Goal: Transaction & Acquisition: Purchase product/service

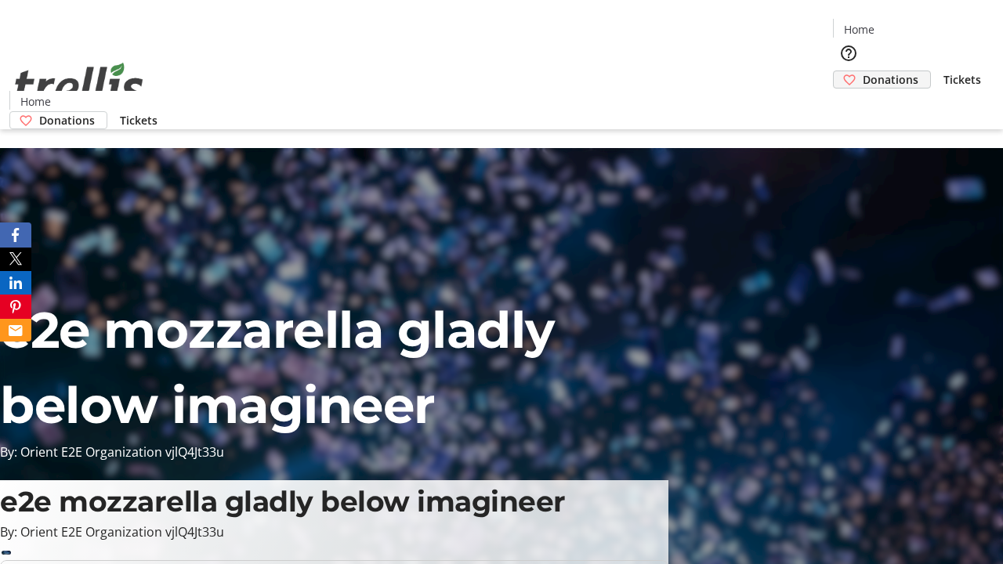
click at [863, 71] on span "Donations" at bounding box center [891, 79] width 56 height 16
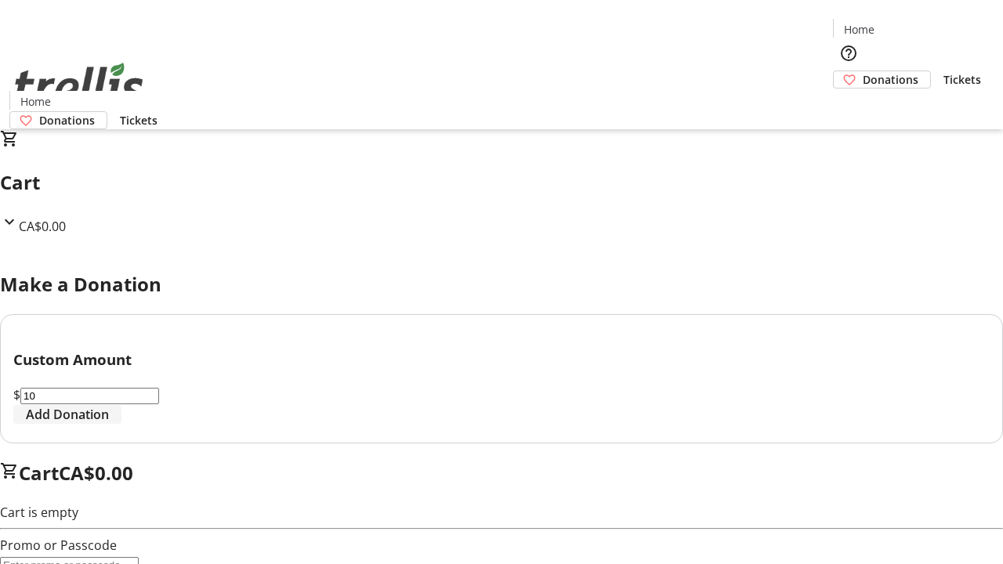
click at [109, 424] on span "Add Donation" at bounding box center [67, 414] width 83 height 19
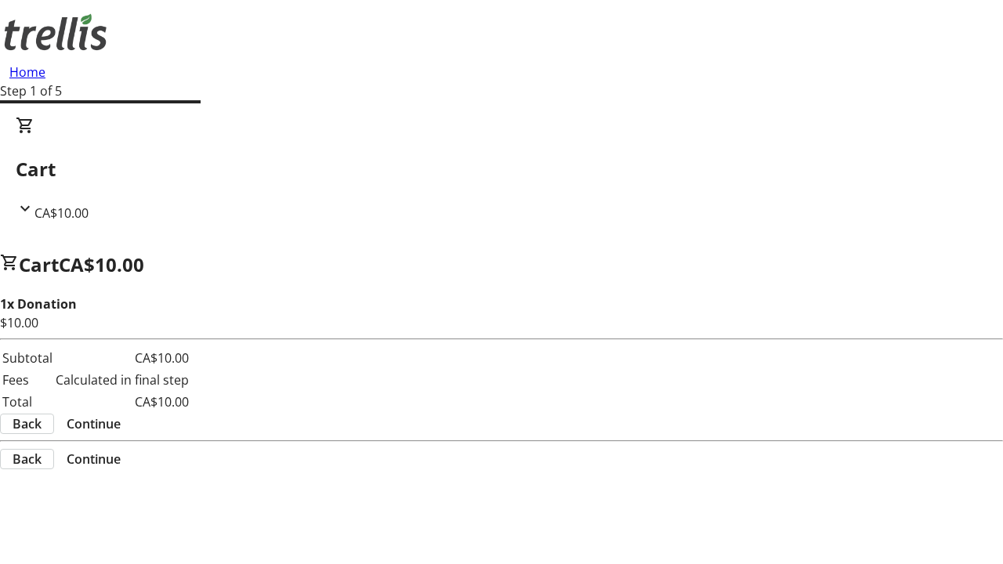
select select "CA"
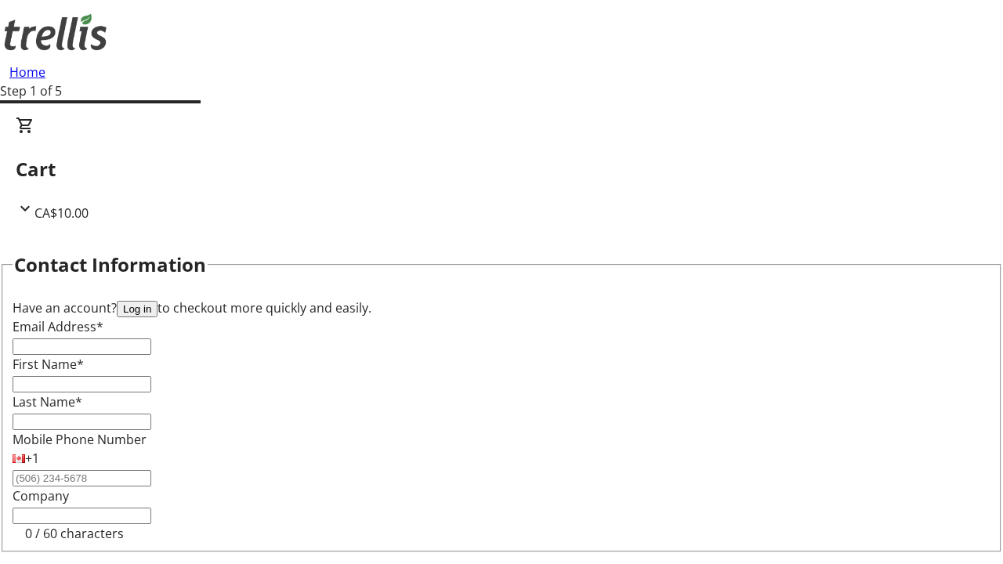
click at [158, 301] on button "Log in" at bounding box center [137, 309] width 41 height 16
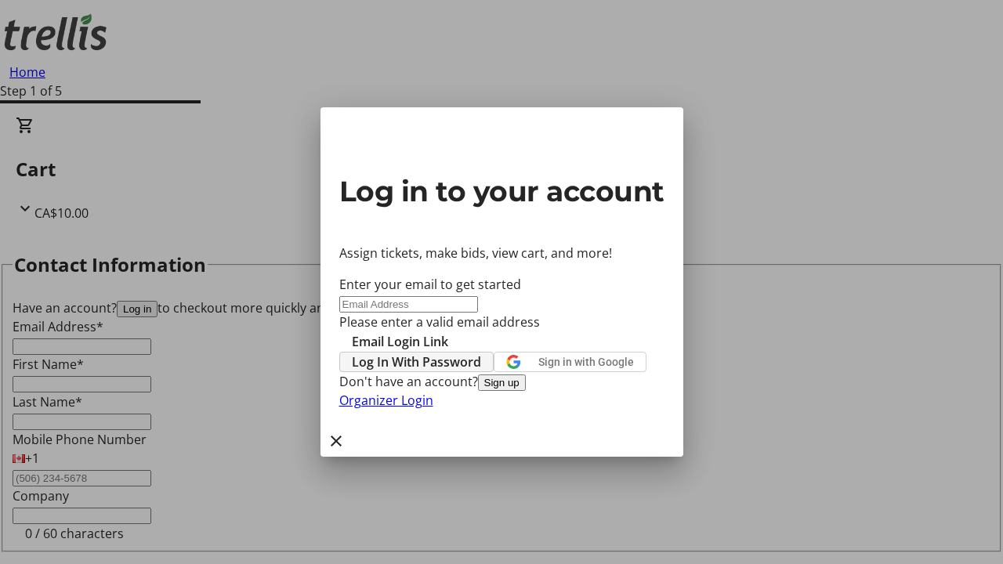
click at [481, 353] on span "Log In With Password" at bounding box center [416, 362] width 129 height 19
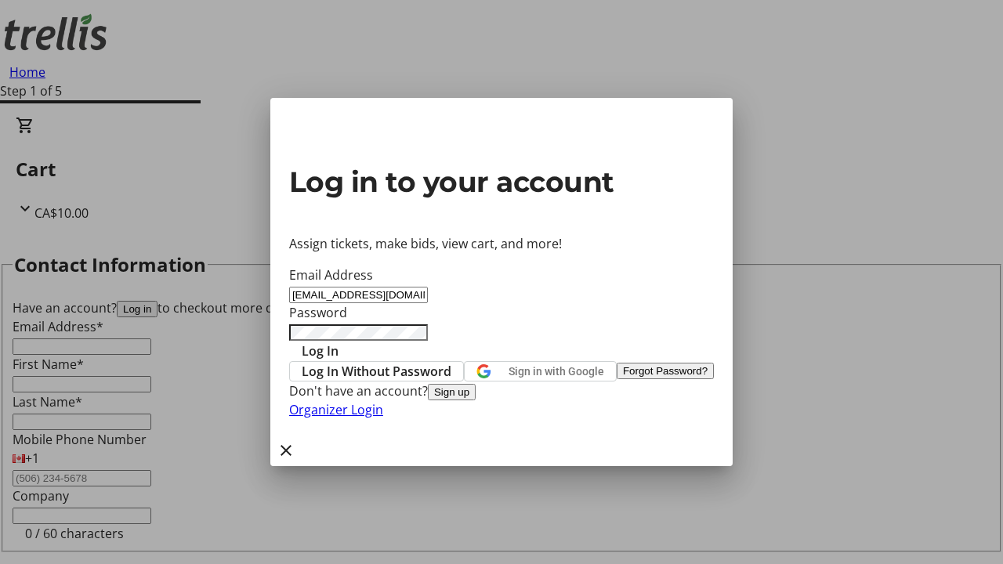
type input "[EMAIL_ADDRESS][DOMAIN_NAME]"
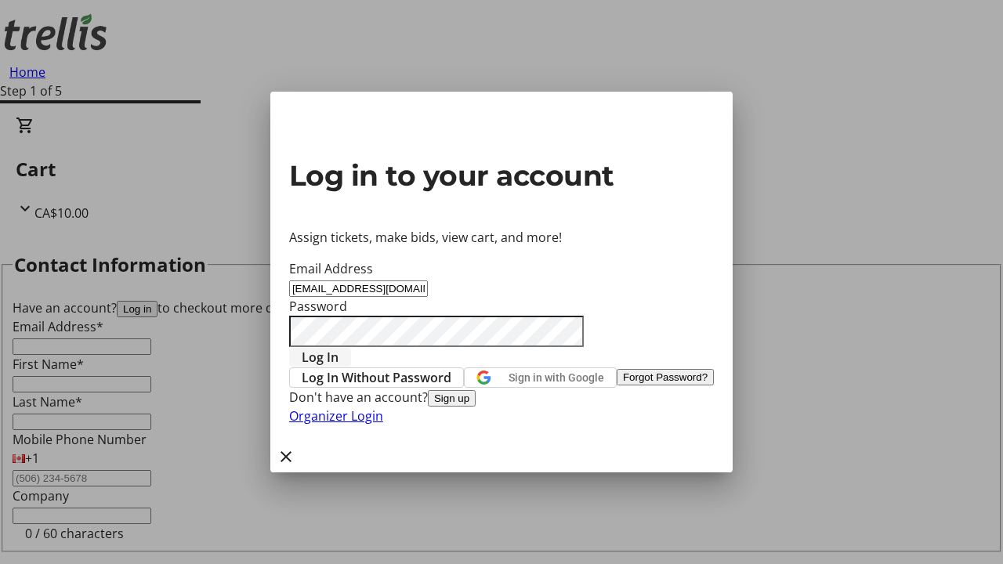
click at [339, 348] on span "Log In" at bounding box center [320, 357] width 37 height 19
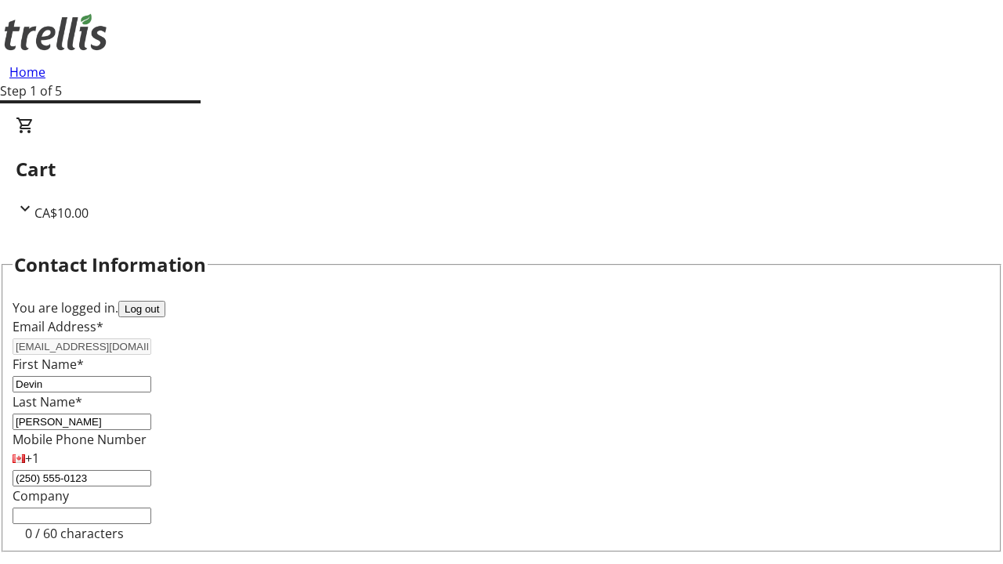
select select "CA"
type input "Kelowna"
select select "BC"
type input "Kelowna"
type input "V1Y 0C2"
